Goal: Task Accomplishment & Management: Use online tool/utility

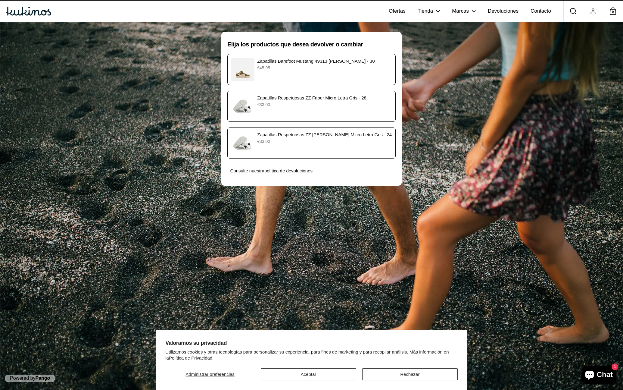
scroll to position [2, 0]
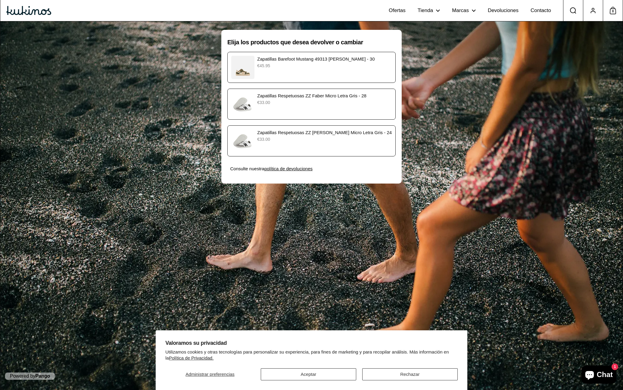
click at [328, 103] on p "€33.00" at bounding box center [324, 102] width 135 height 6
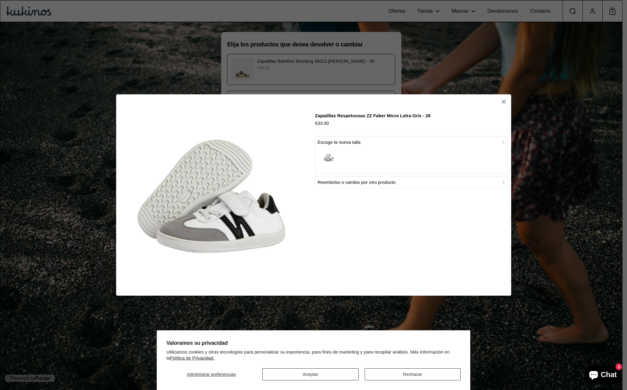
click at [393, 154] on div "button" at bounding box center [412, 158] width 188 height 25
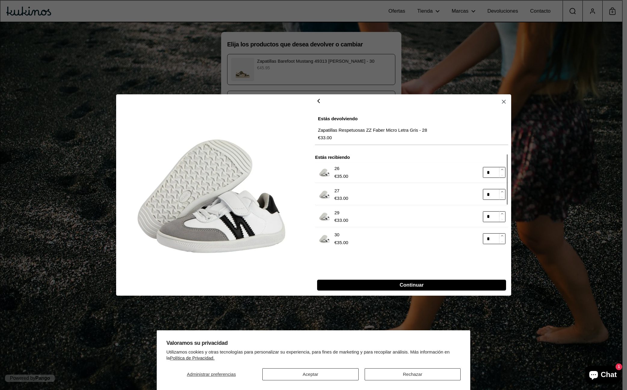
drag, startPoint x: 500, startPoint y: 101, endPoint x: 507, endPoint y: 119, distance: 18.7
click at [500, 101] on button "button" at bounding box center [503, 101] width 9 height 9
